Goal: Check status: Check status

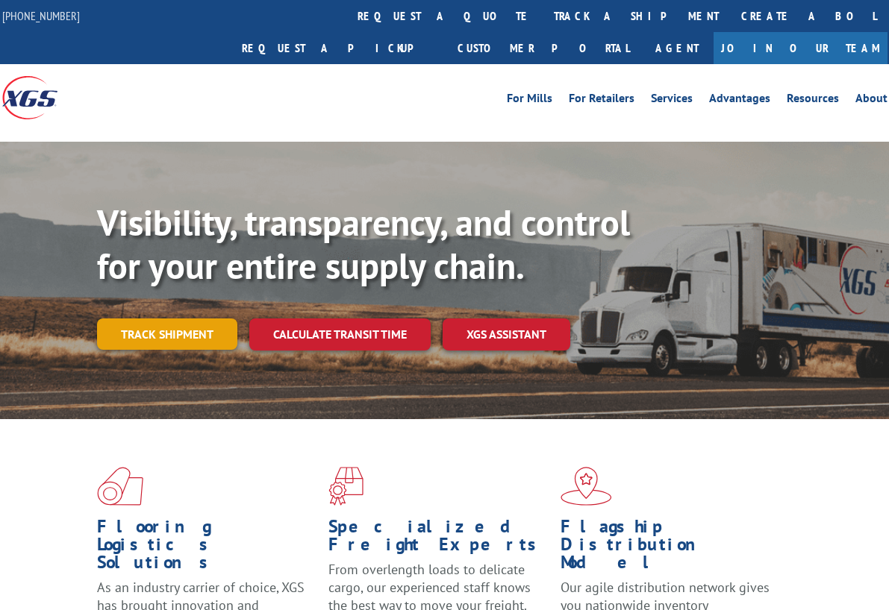
click at [183, 319] on link "Track shipment" at bounding box center [167, 334] width 140 height 31
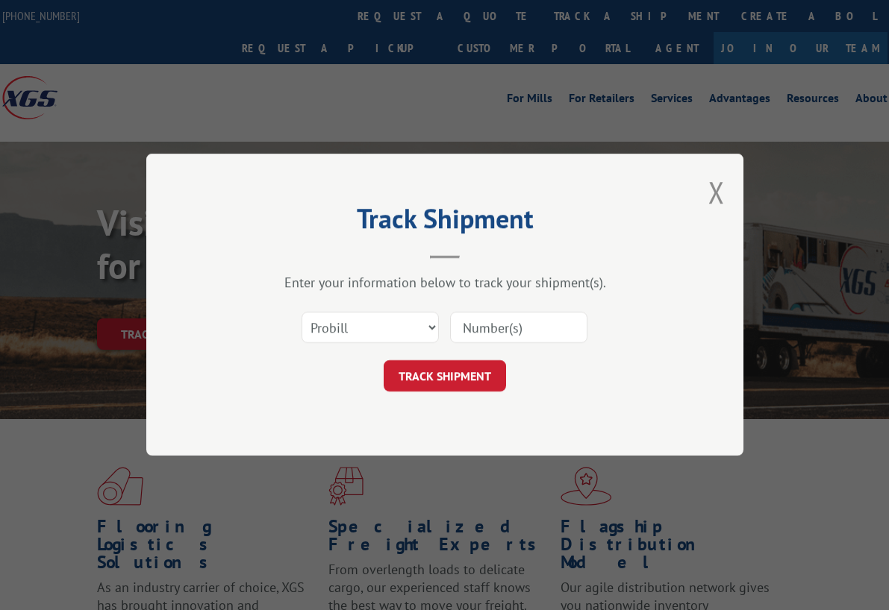
click at [488, 323] on input at bounding box center [518, 328] width 137 height 31
paste input "17503966"
type input "17503966"
click at [474, 385] on button "TRACK SHIPMENT" at bounding box center [445, 376] width 122 height 31
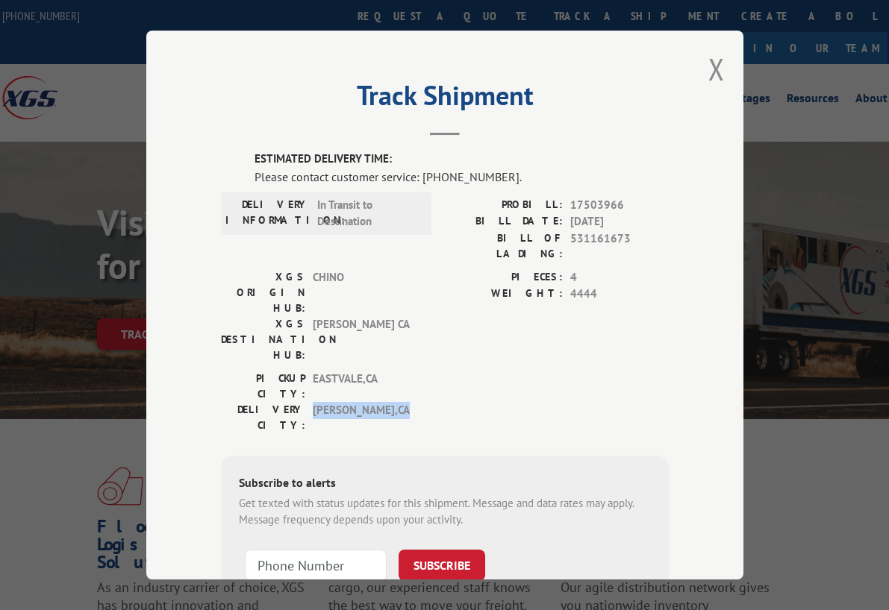
drag, startPoint x: 309, startPoint y: 328, endPoint x: 365, endPoint y: 335, distance: 56.4
click at [365, 402] on span "[PERSON_NAME] , [GEOGRAPHIC_DATA]" at bounding box center [363, 417] width 101 height 31
